Goal: Find specific page/section: Find specific page/section

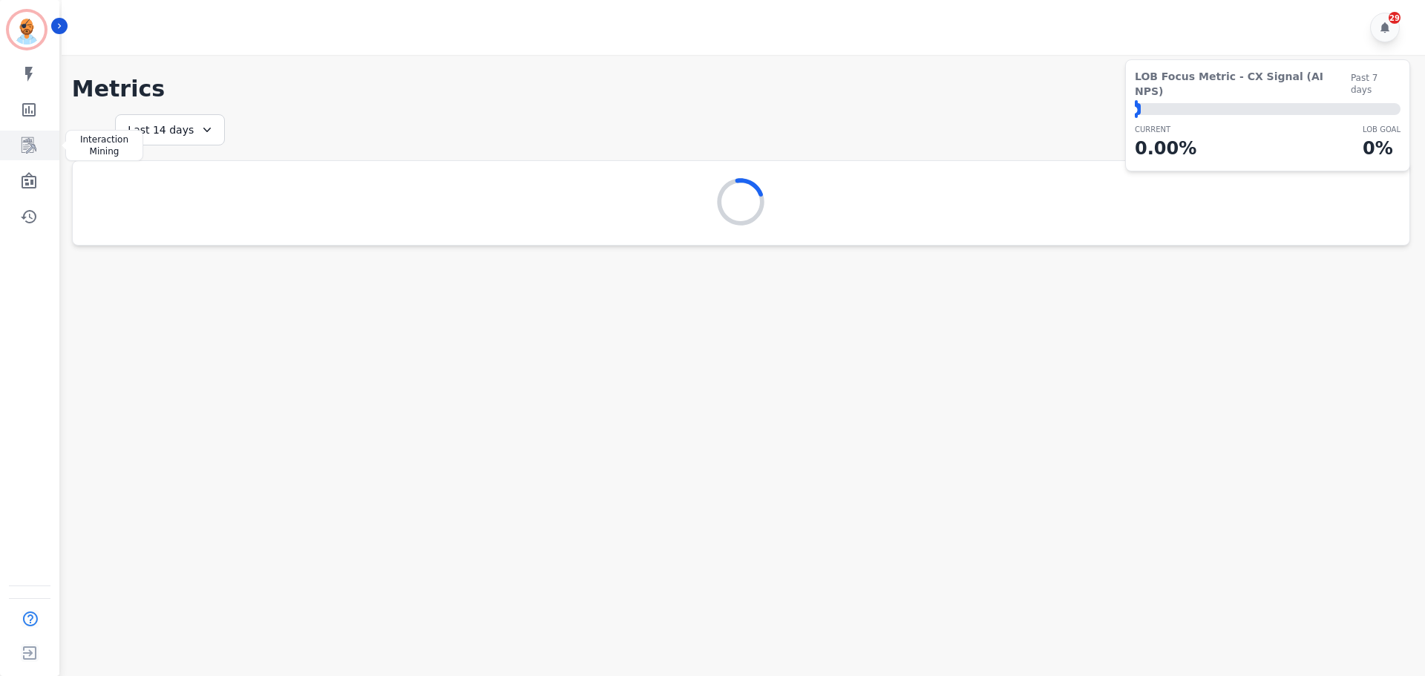
click at [24, 151] on icon "Sidebar" at bounding box center [29, 146] width 18 height 18
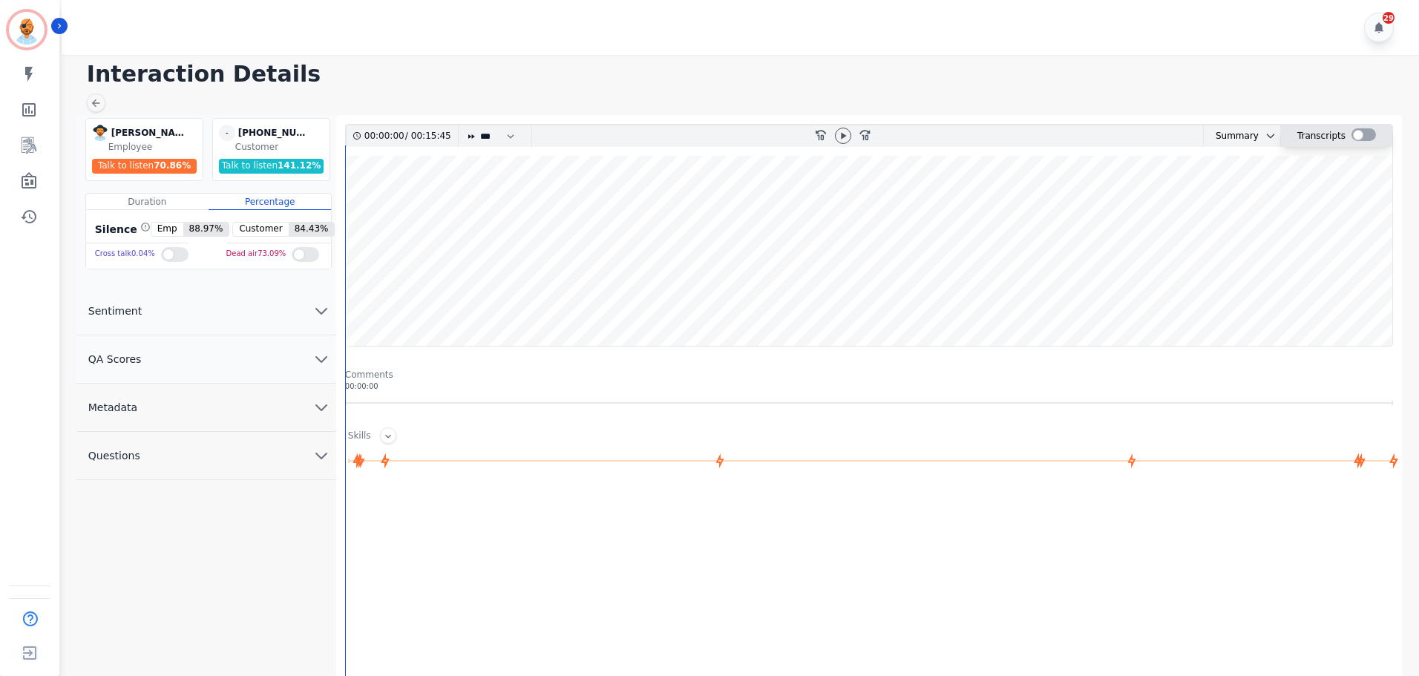
click at [1367, 132] on div at bounding box center [1363, 134] width 24 height 13
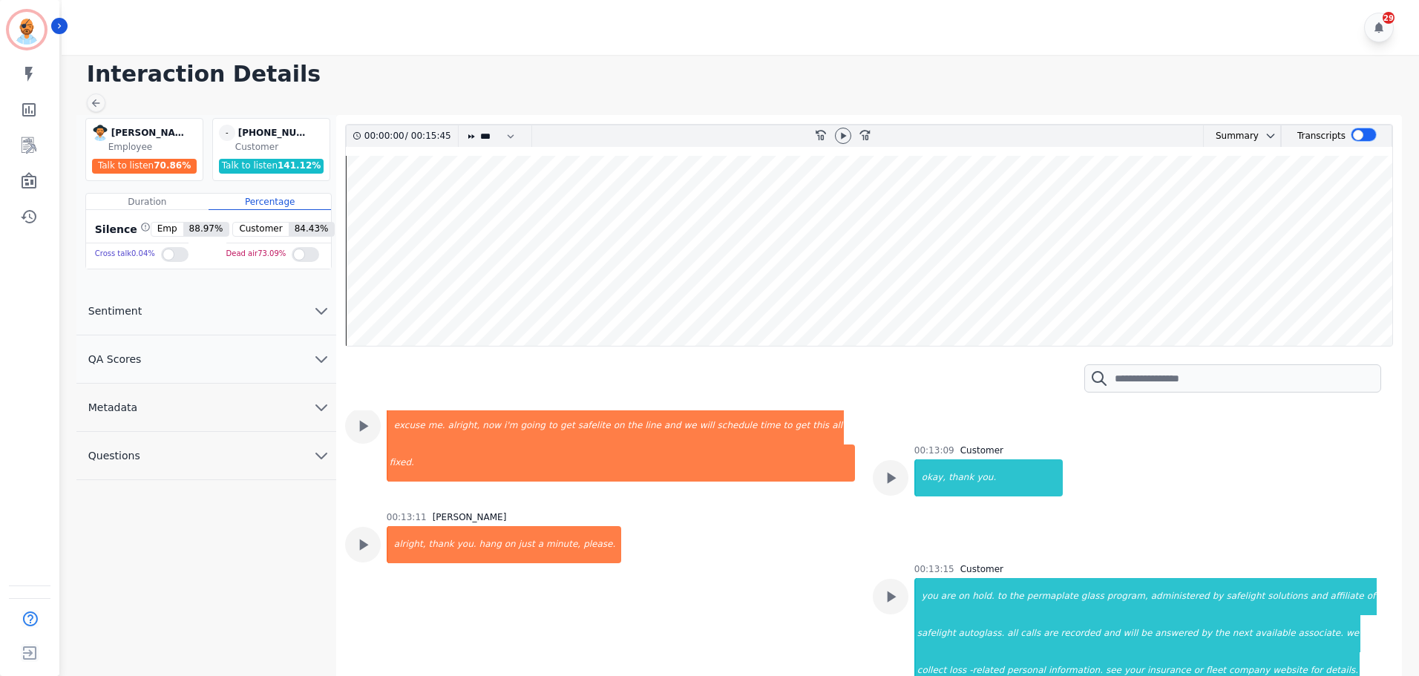
scroll to position [5789, 0]
